Goal: Information Seeking & Learning: Understand process/instructions

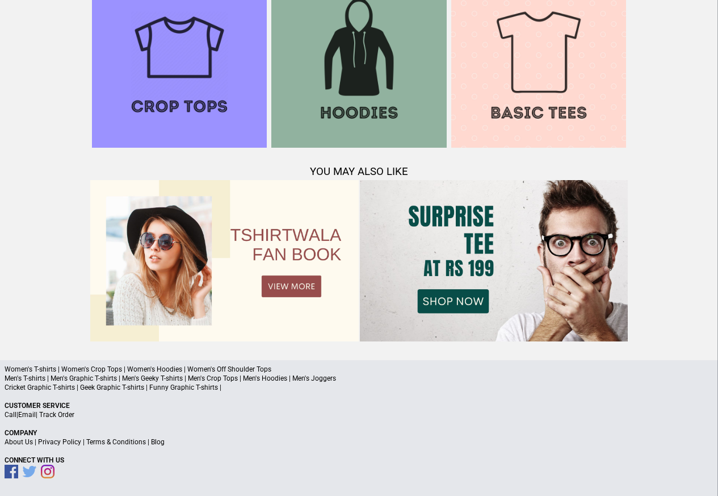
scroll to position [1096, 0]
click at [111, 440] on link "Terms & Conditions" at bounding box center [116, 442] width 60 height 8
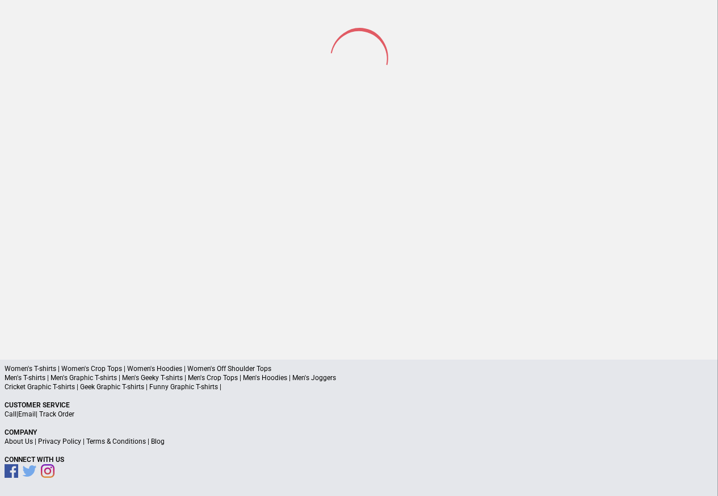
scroll to position [53, 0]
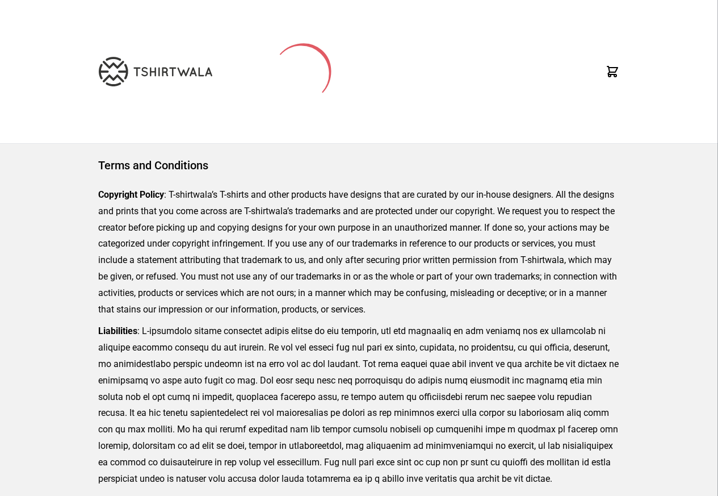
click at [511, 287] on p "Copyright Policy : T-shirtwala’s T-shirts and other products have designs that …" at bounding box center [359, 252] width 522 height 131
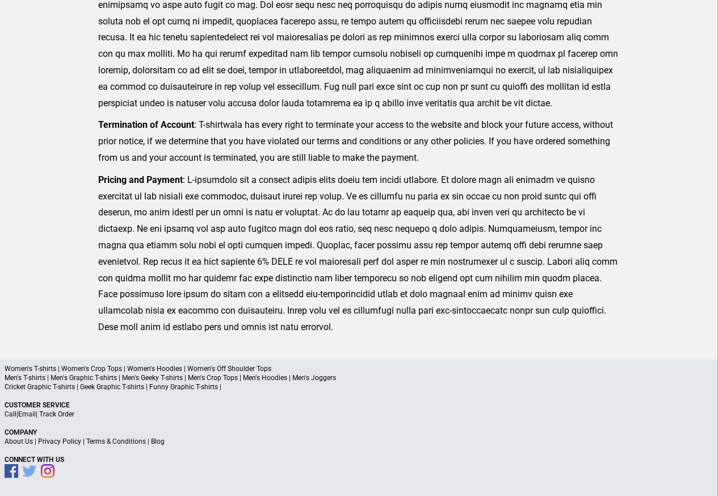
scroll to position [262, 0]
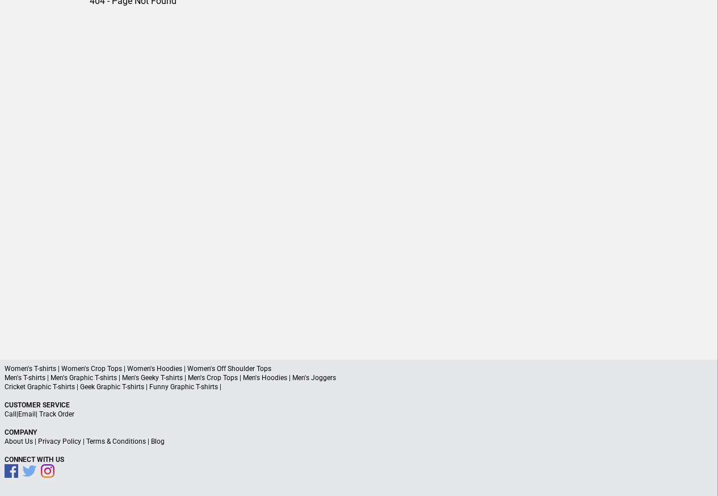
scroll to position [53, 0]
